Goal: Information Seeking & Learning: Learn about a topic

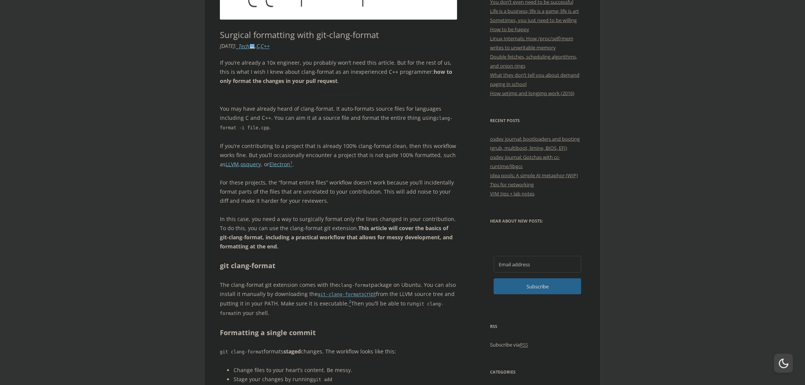
scroll to position [465, 0]
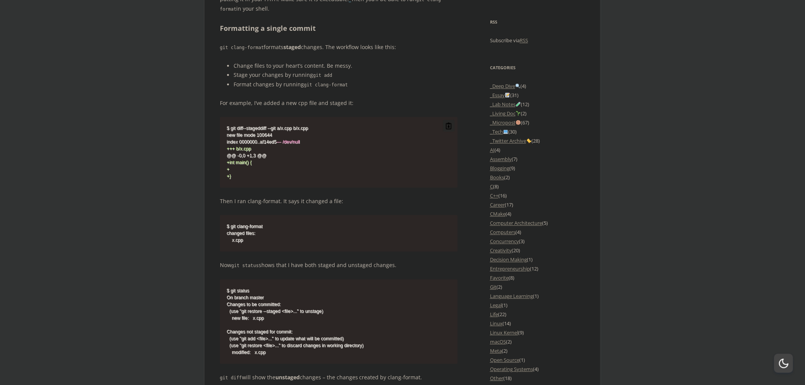
scroll to position [634, 0]
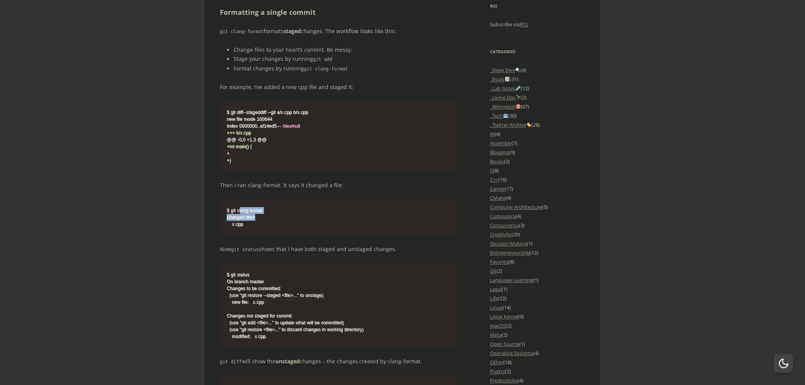
drag, startPoint x: 264, startPoint y: 229, endPoint x: 226, endPoint y: 206, distance: 43.8
drag, startPoint x: 211, startPoint y: 195, endPoint x: 382, endPoint y: 242, distance: 177.3
click at [382, 235] on pre "$ git clang-format changed files: x.cpp" at bounding box center [339, 217] width 238 height 37
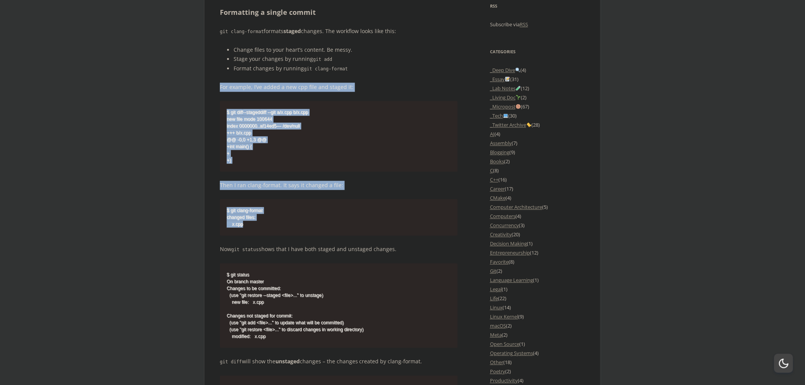
drag, startPoint x: 382, startPoint y: 242, endPoint x: 196, endPoint y: 74, distance: 250.5
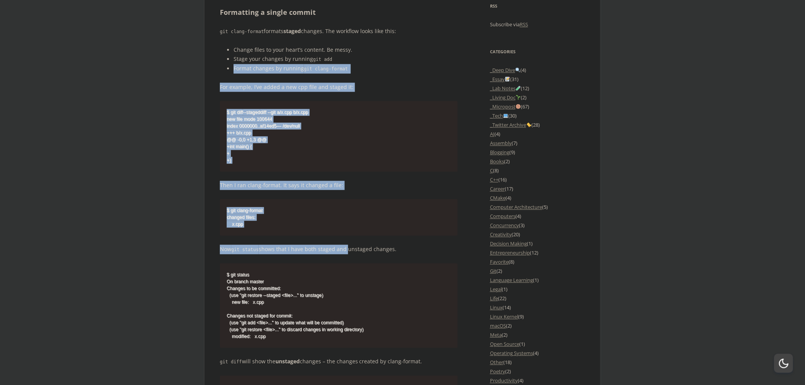
drag, startPoint x: 196, startPoint y: 74, endPoint x: 340, endPoint y: 254, distance: 230.4
click at [313, 227] on code "$ git clang-format changed files: x.cpp" at bounding box center [339, 217] width 224 height 21
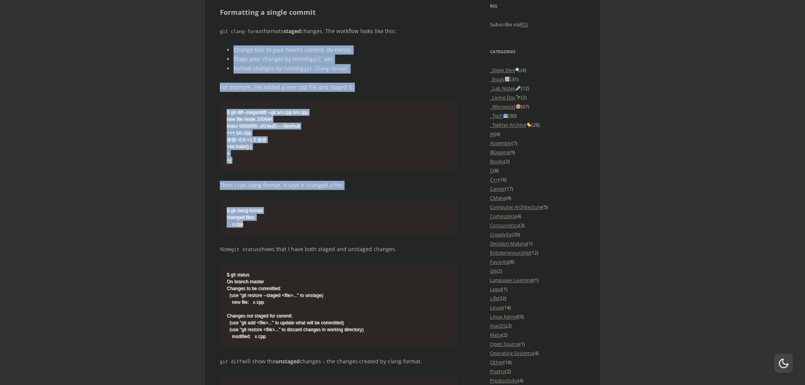
drag, startPoint x: 313, startPoint y: 240, endPoint x: 94, endPoint y: 46, distance: 292.9
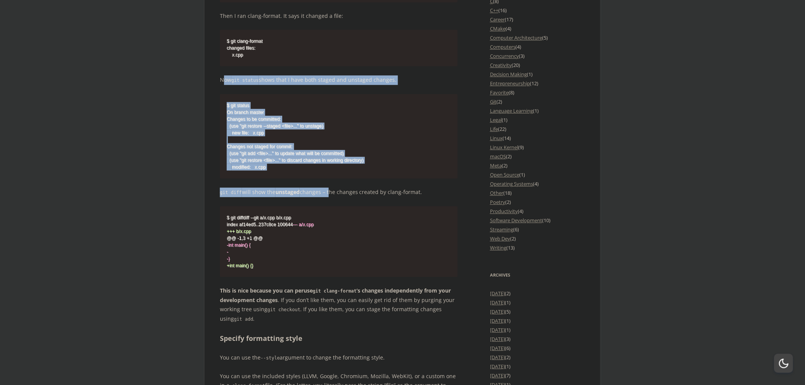
drag, startPoint x: 210, startPoint y: 93, endPoint x: 326, endPoint y: 208, distance: 163.8
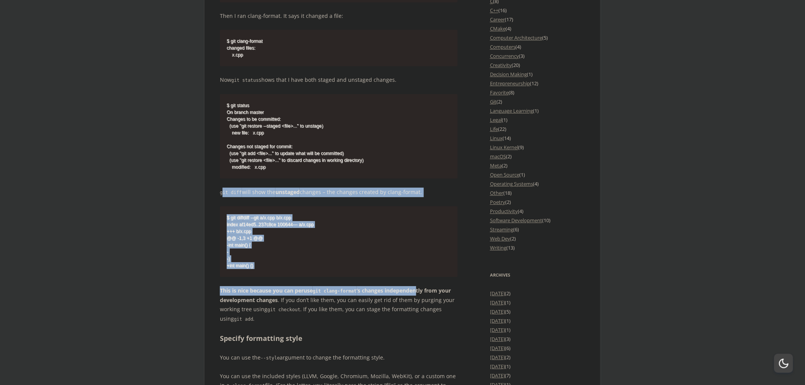
drag, startPoint x: 223, startPoint y: 194, endPoint x: 408, endPoint y: 345, distance: 238.4
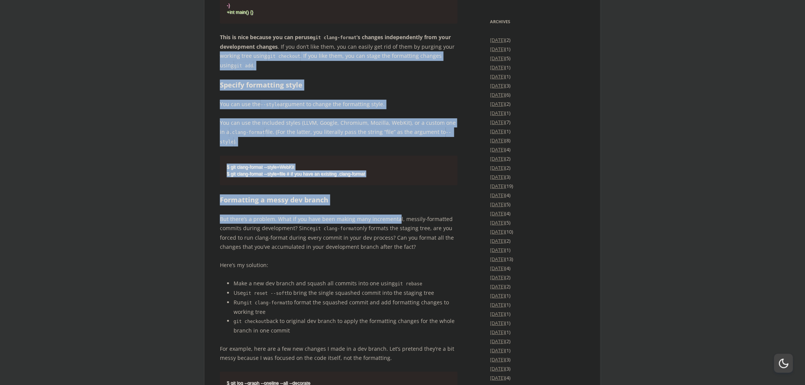
drag, startPoint x: 320, startPoint y: 151, endPoint x: 394, endPoint y: 227, distance: 106.0
click at [394, 227] on div "offlinemark Life, art, and systems programming Menu Skip to content Home About …" at bounding box center [403, 339] width 396 height 2754
click at [394, 227] on div "If you’re already a 10x engineer, you probably won’t need this article. But for…" at bounding box center [339, 364] width 238 height 2098
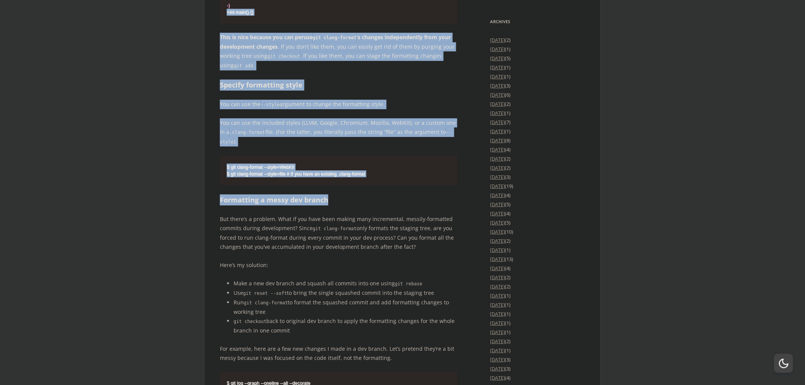
drag, startPoint x: 385, startPoint y: 220, endPoint x: 68, endPoint y: 45, distance: 362.0
click at [68, 45] on body "offlinemark Life, art, and systems programming Menu Skip to content Home About …" at bounding box center [402, 339] width 805 height 2754
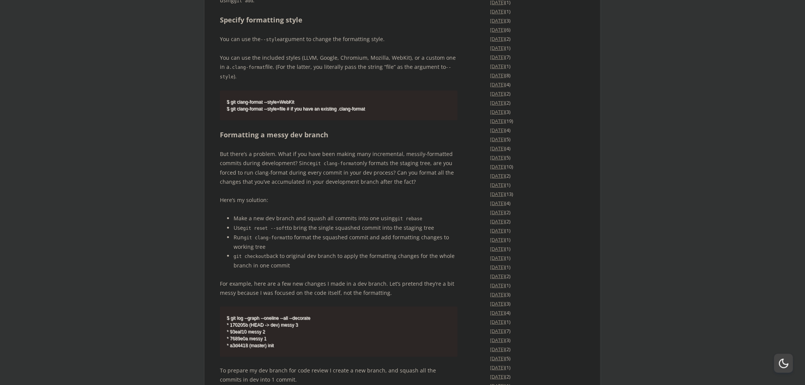
scroll to position [1183, 0]
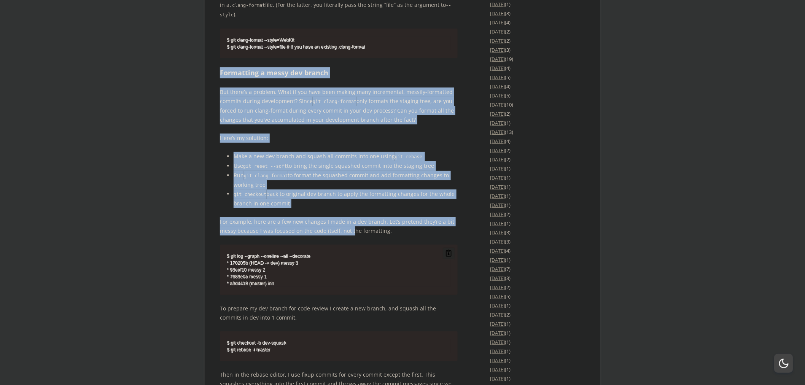
drag, startPoint x: 269, startPoint y: 94, endPoint x: 361, endPoint y: 265, distance: 193.5
click at [361, 265] on body "offlinemark Life, art, and systems programming Menu Skip to content Home About …" at bounding box center [402, 212] width 805 height 2754
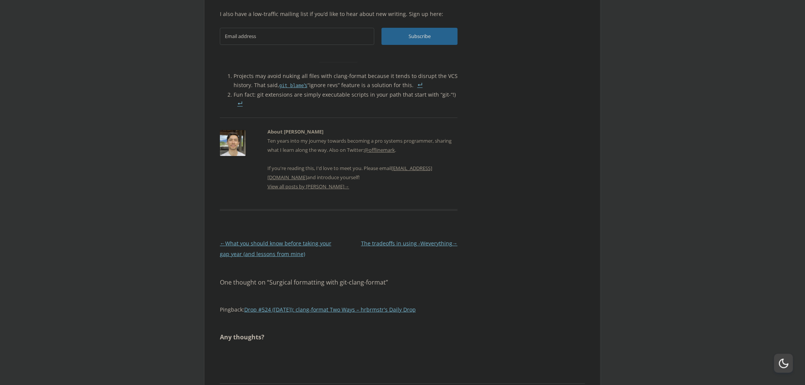
scroll to position [2367, 0]
